Goal: Task Accomplishment & Management: Use online tool/utility

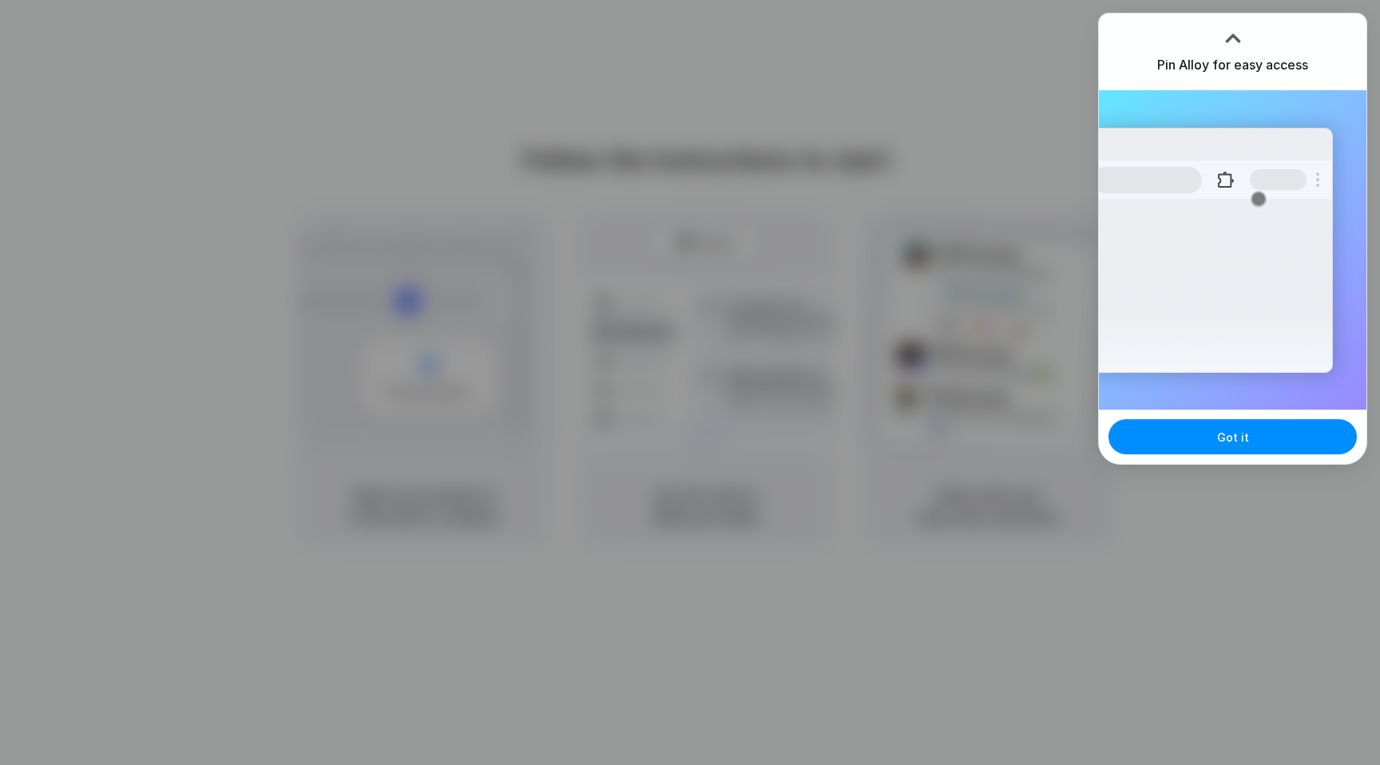
click at [1213, 455] on div "Got it" at bounding box center [1233, 437] width 268 height 54
click at [1213, 452] on button "Got it" at bounding box center [1233, 436] width 248 height 35
